Goal: Communication & Community: Answer question/provide support

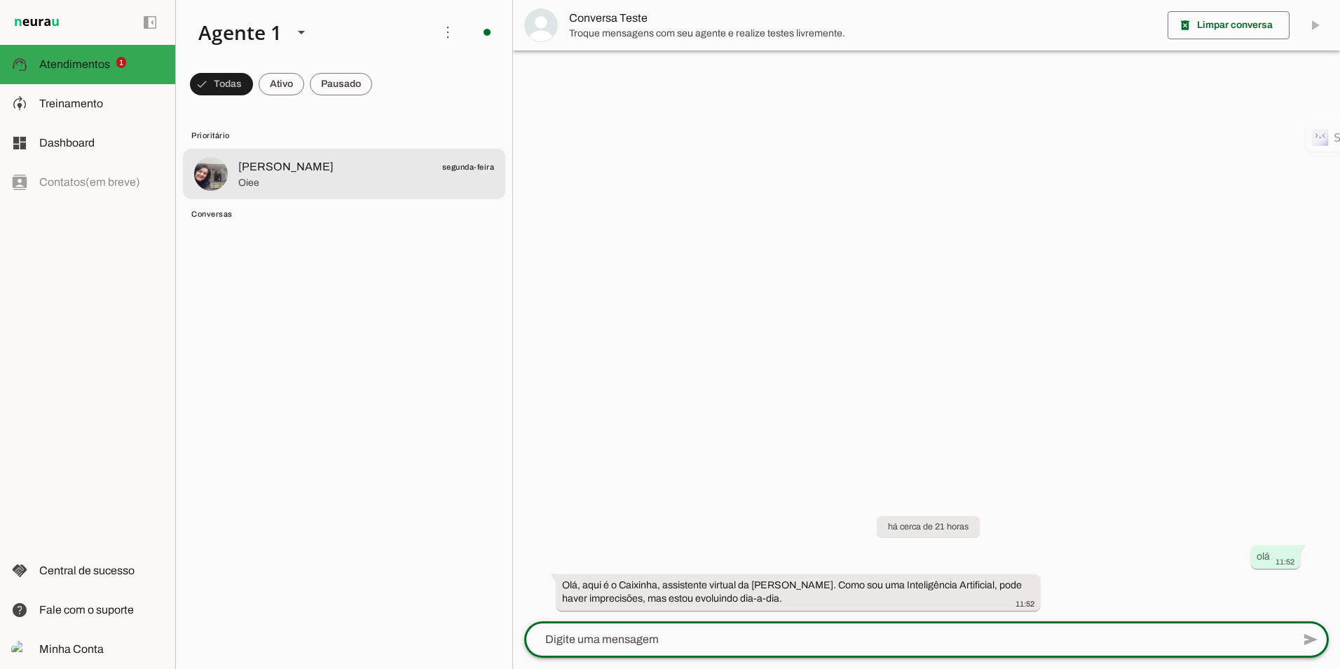
click at [255, 175] on span "[PERSON_NAME]" at bounding box center [285, 166] width 95 height 17
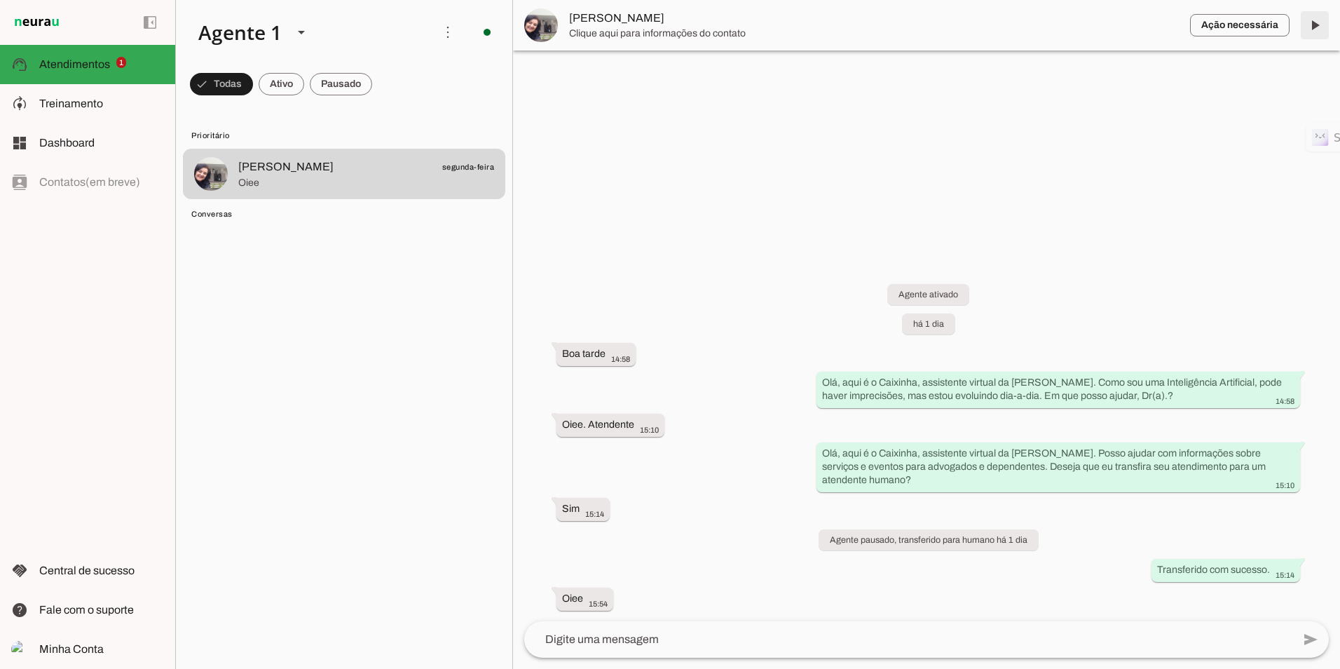
click at [1314, 22] on span at bounding box center [1315, 25] width 34 height 34
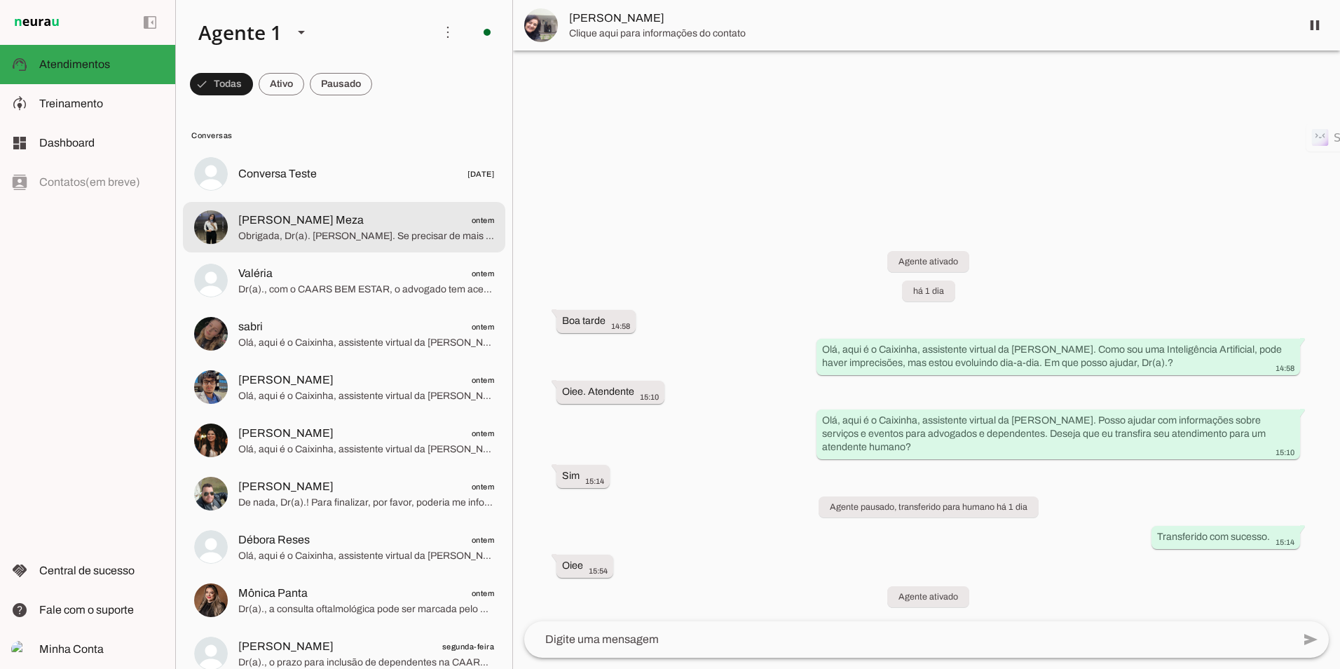
click at [334, 227] on span "[PERSON_NAME] Meza ontem" at bounding box center [366, 221] width 256 height 18
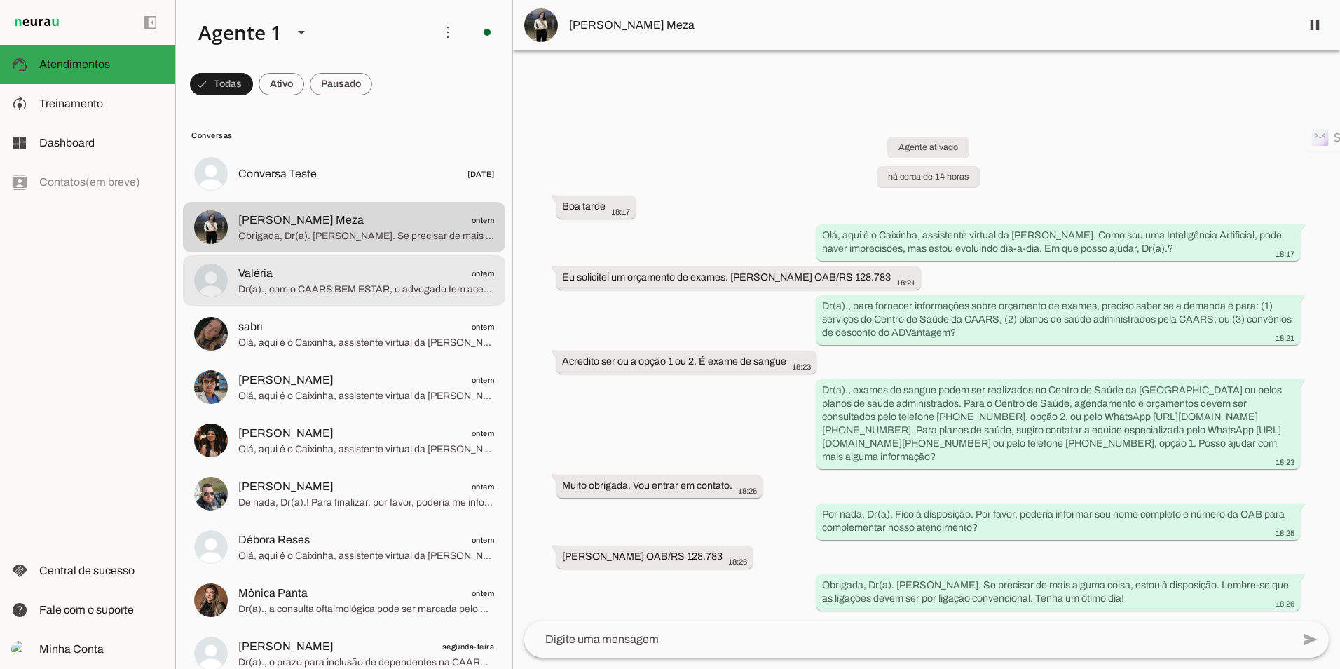
click at [278, 285] on span "Dr(a)., com o CAARS BEM ESTAR, o advogado tem acesso ao Gympass, que oferece ac…" at bounding box center [366, 289] width 256 height 14
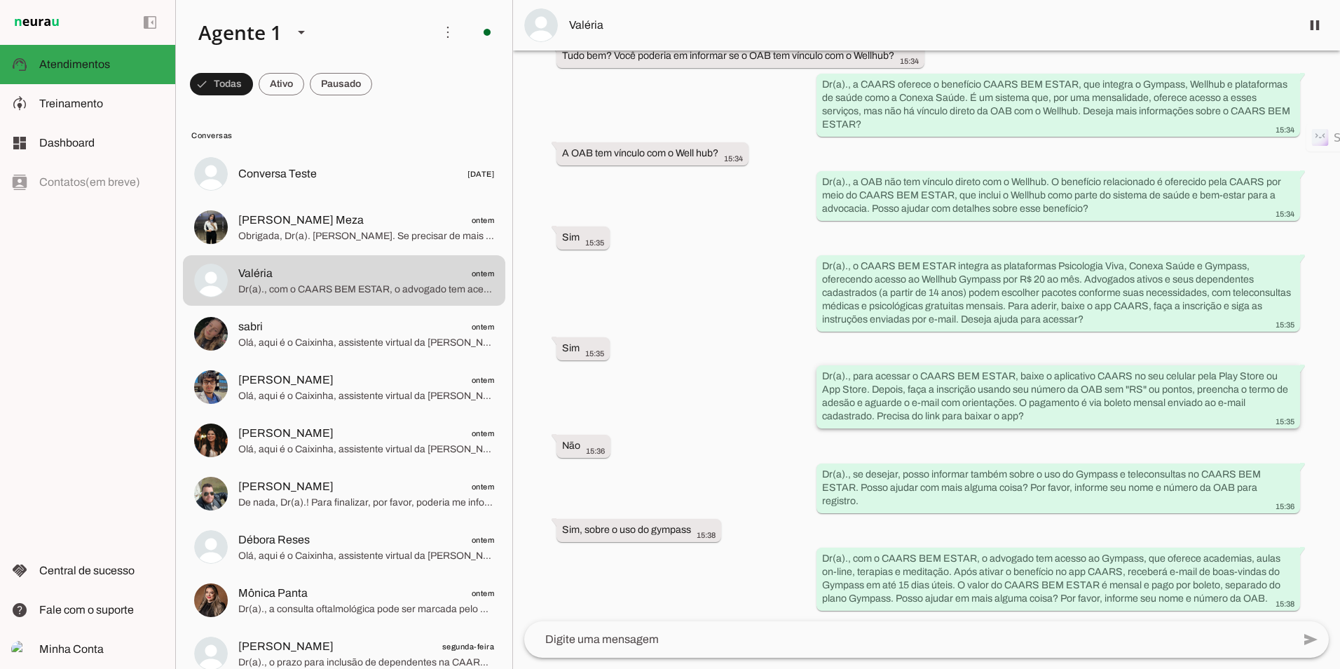
scroll to position [179, 0]
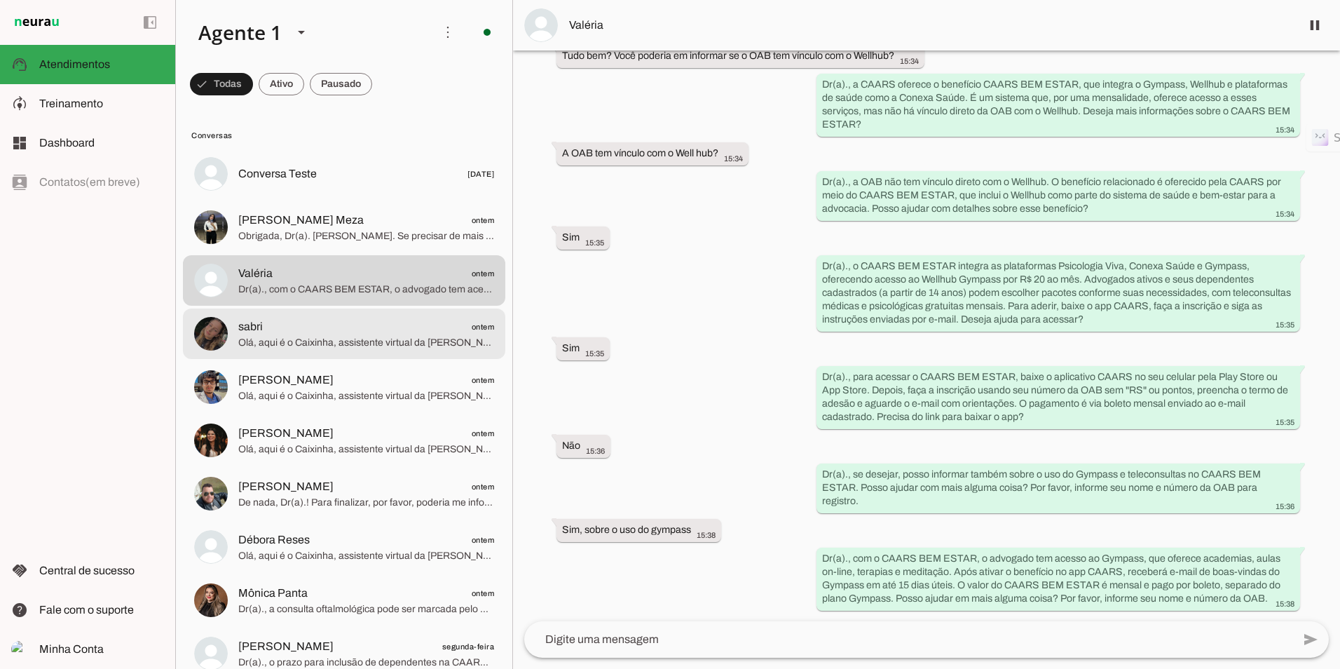
click at [334, 328] on span "sabri ontem" at bounding box center [366, 327] width 256 height 18
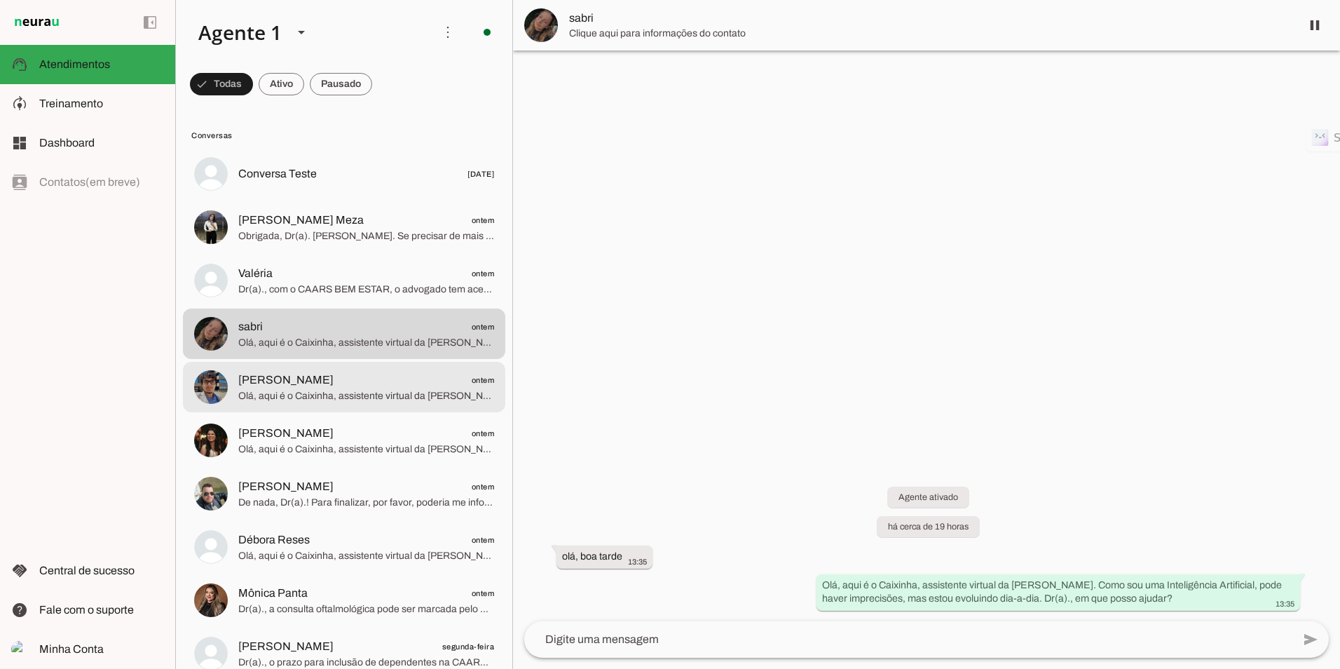
click at [313, 404] on div at bounding box center [366, 387] width 256 height 34
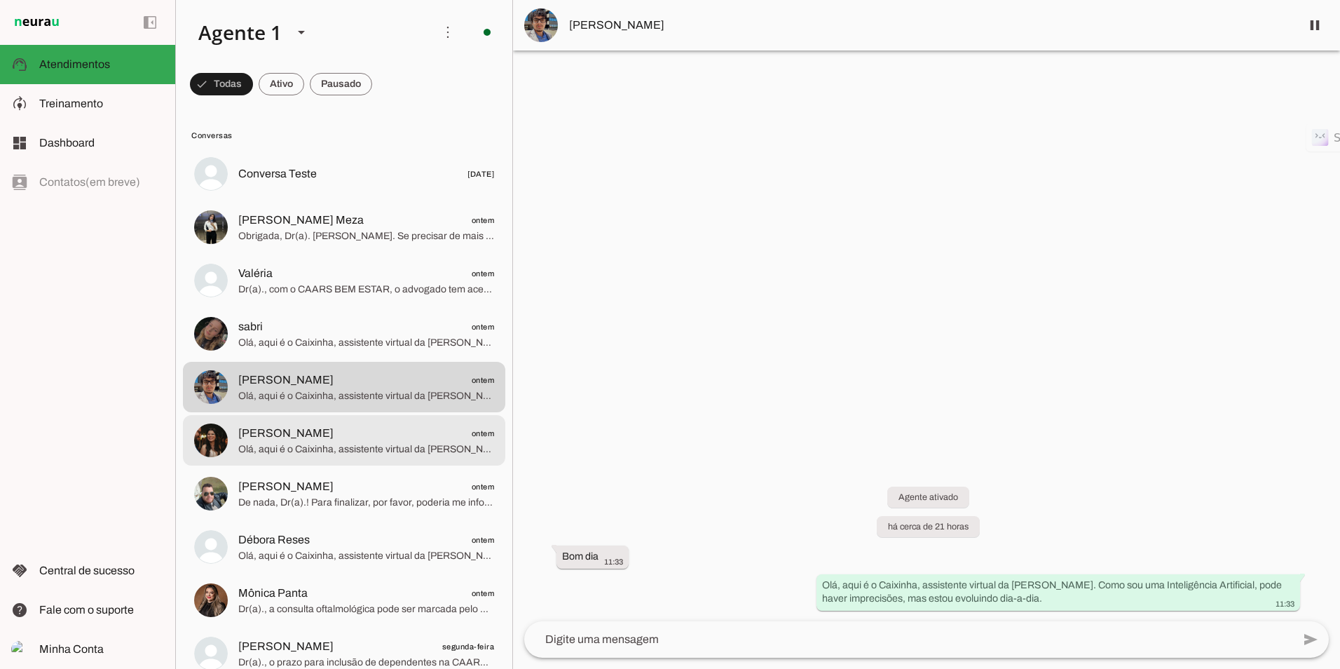
click at [290, 445] on span "Olá, aqui é o Caixinha, assistente virtual da [PERSON_NAME]. Como sou uma Intel…" at bounding box center [366, 449] width 256 height 14
